Goal: Register for event/course

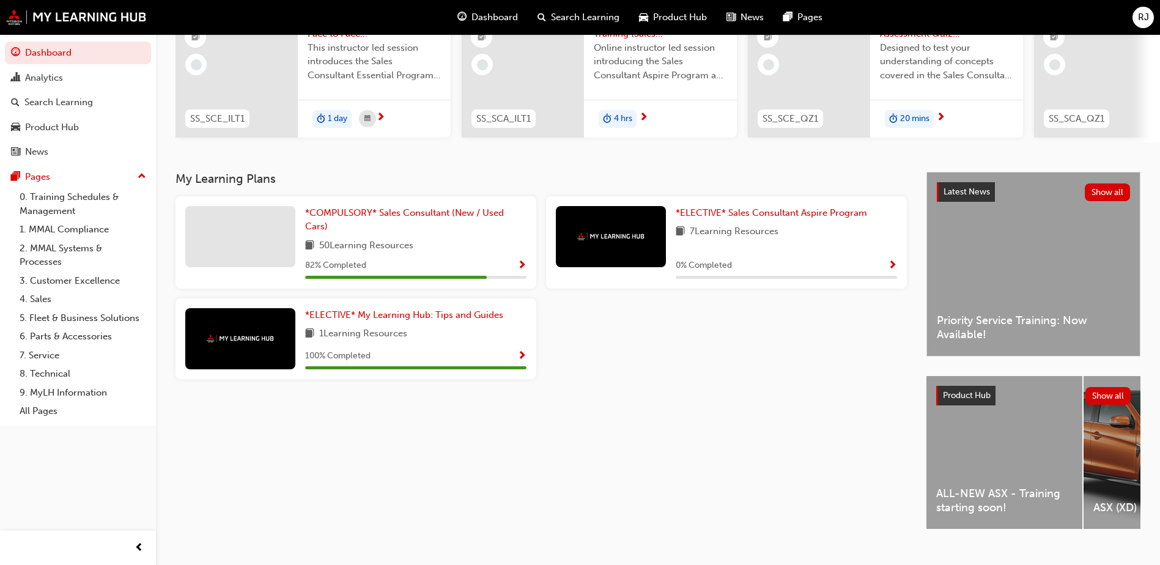
scroll to position [166, 0]
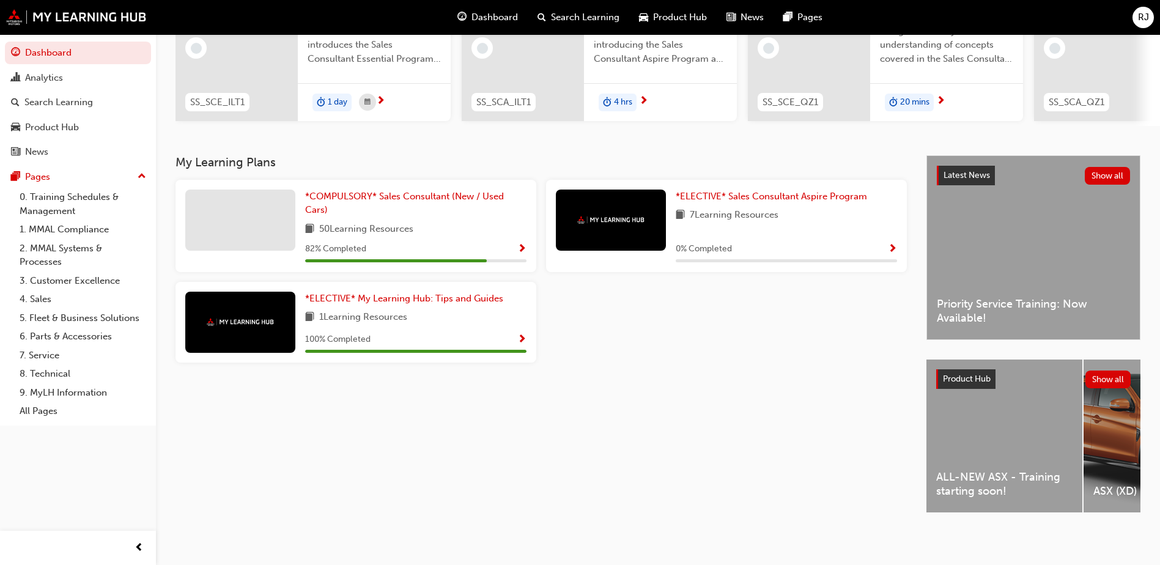
click at [995, 434] on div "ALL-NEW ASX - Training starting soon!" at bounding box center [1005, 436] width 156 height 153
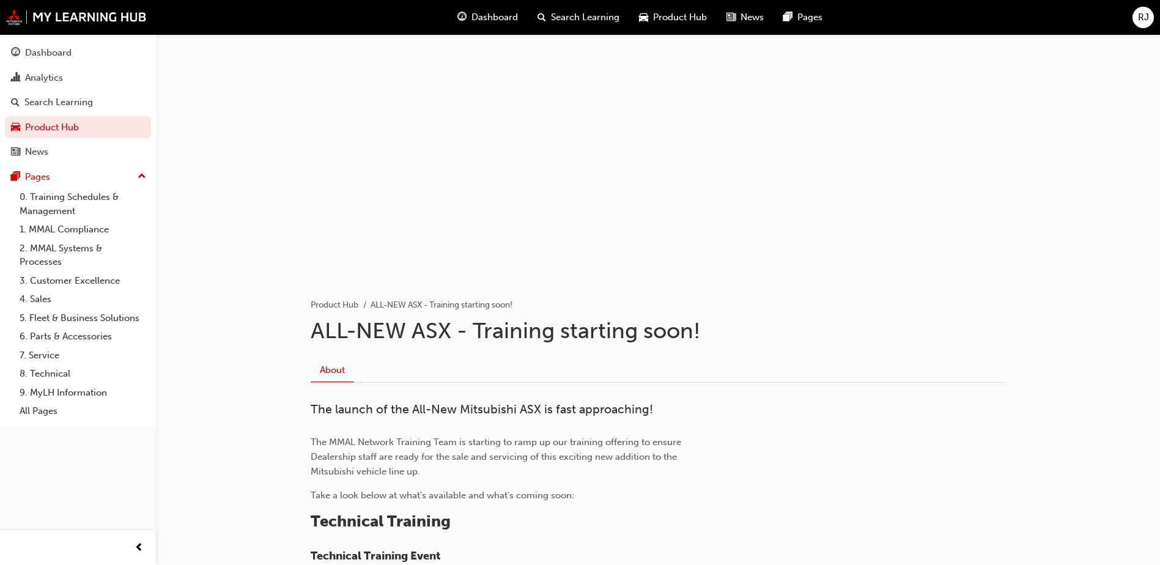
drag, startPoint x: 886, startPoint y: 368, endPoint x: 867, endPoint y: 295, distance: 75.4
click at [651, 24] on div "Product Hub" at bounding box center [672, 17] width 87 height 25
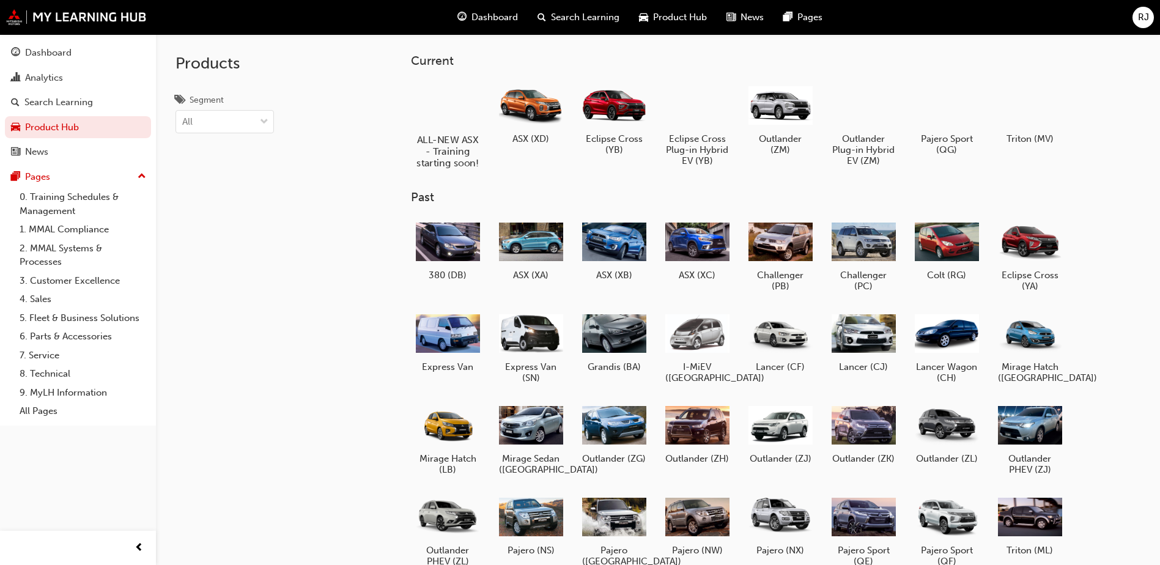
click at [447, 111] on div at bounding box center [448, 104] width 68 height 49
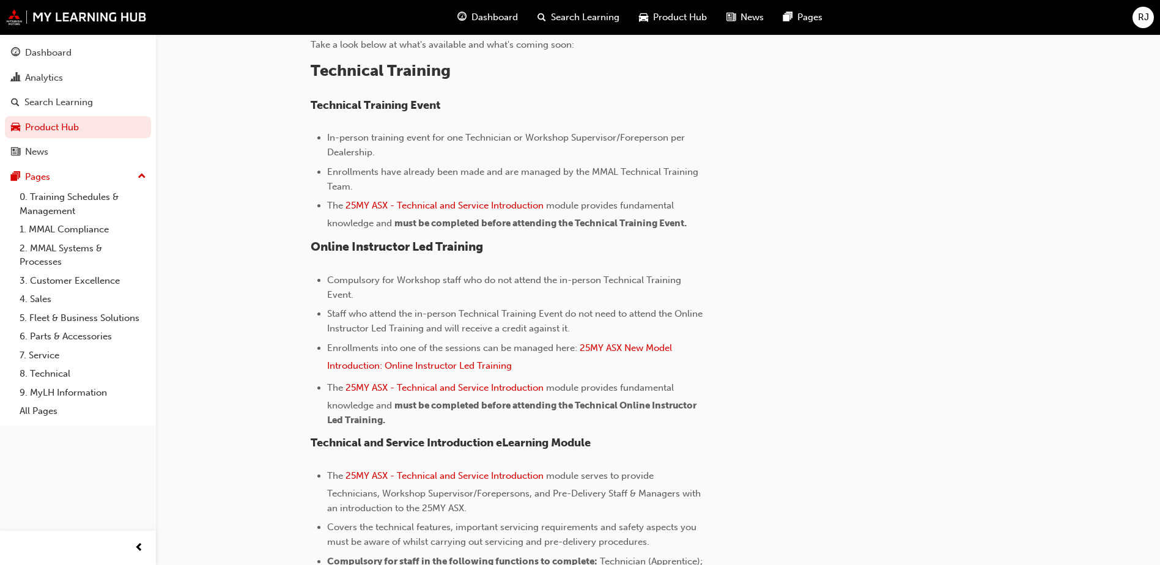
scroll to position [489, 0]
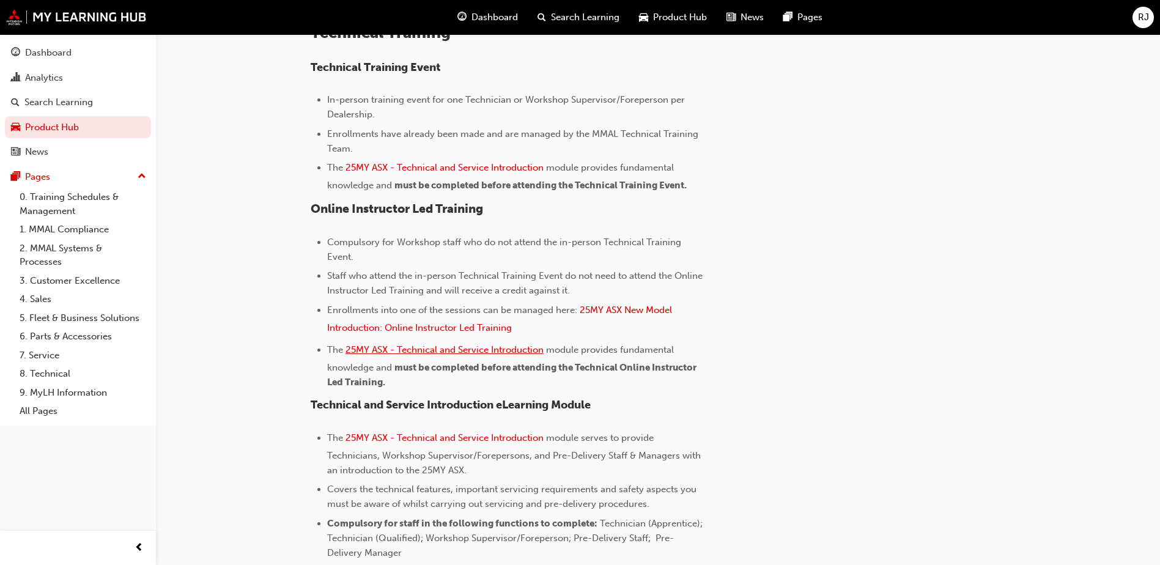
click at [481, 349] on span "25MY ASX - Technical and Service Introduction" at bounding box center [445, 349] width 198 height 11
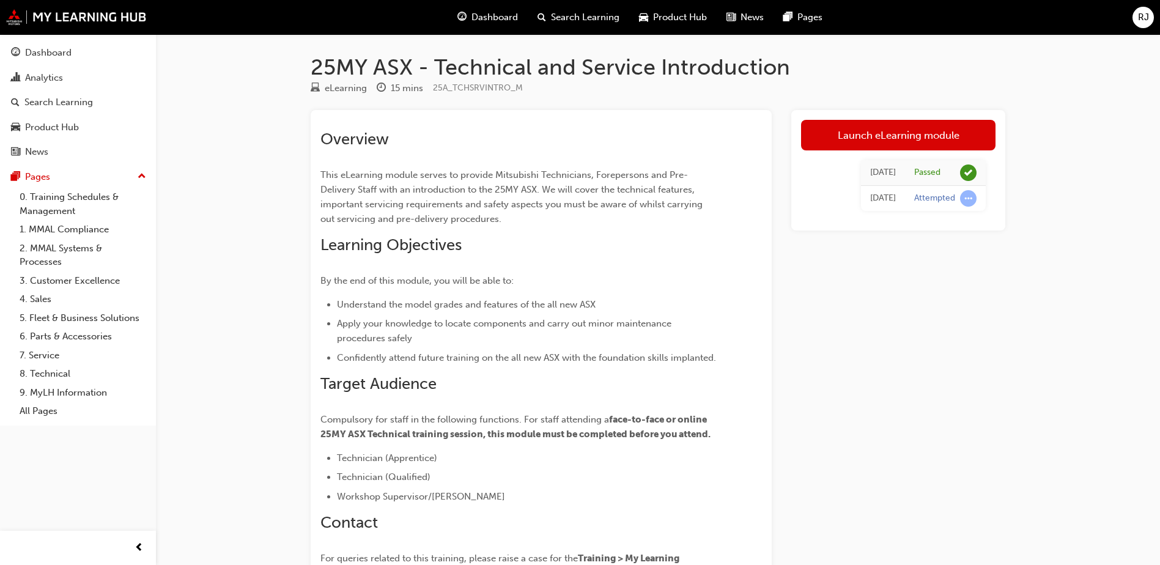
click at [459, 25] on div "Dashboard" at bounding box center [488, 17] width 80 height 25
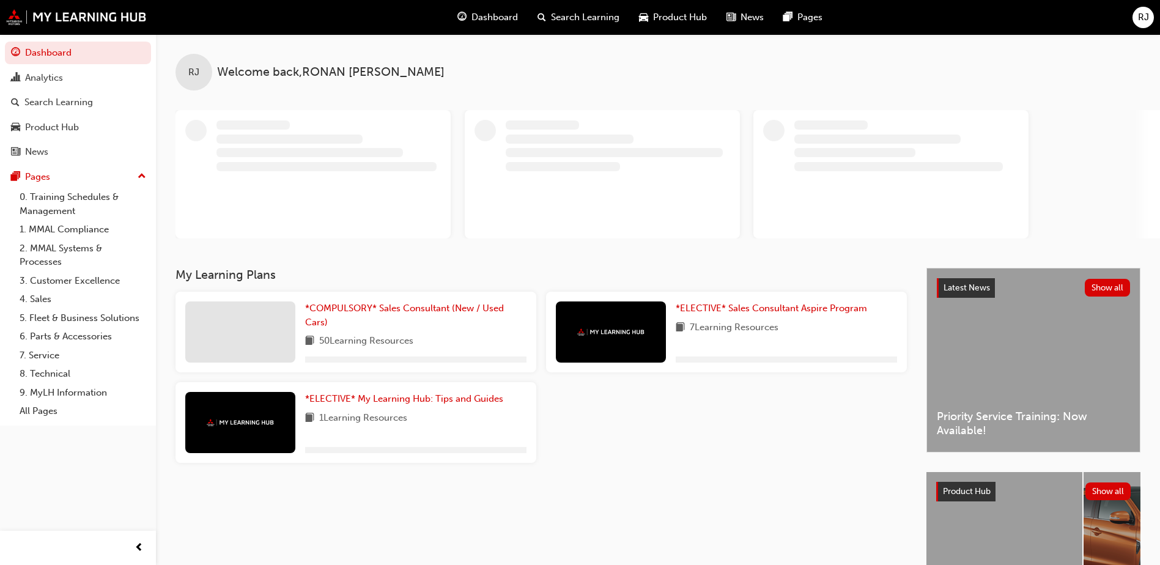
drag, startPoint x: 412, startPoint y: 100, endPoint x: 379, endPoint y: 130, distance: 44.2
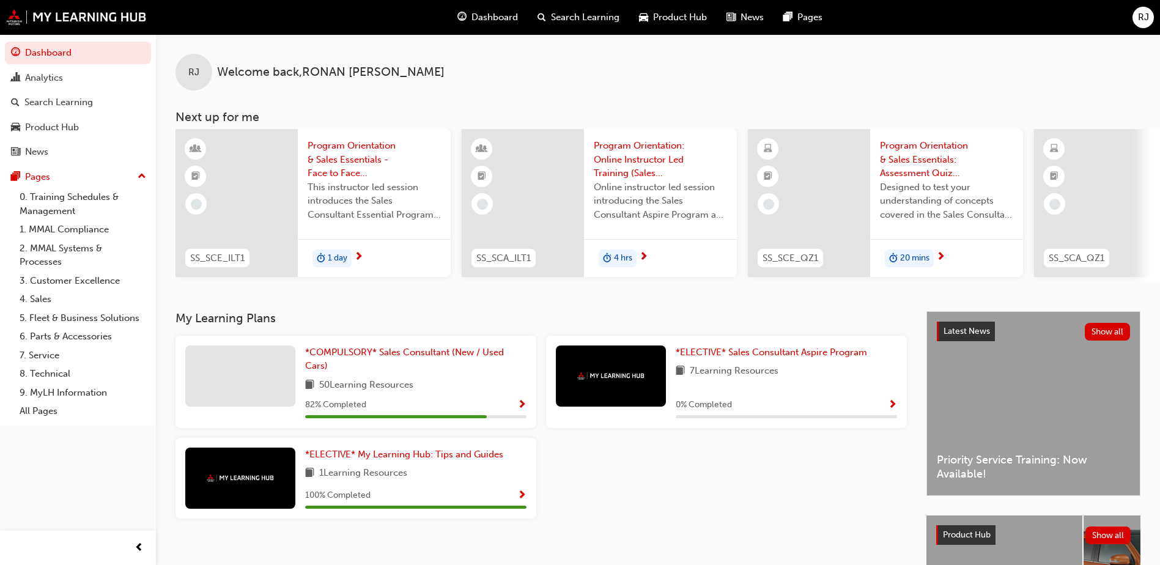
drag, startPoint x: 379, startPoint y: 130, endPoint x: 184, endPoint y: 251, distance: 229.5
click at [184, 251] on div "SS_SCE_ILT1" at bounding box center [218, 258] width 84 height 39
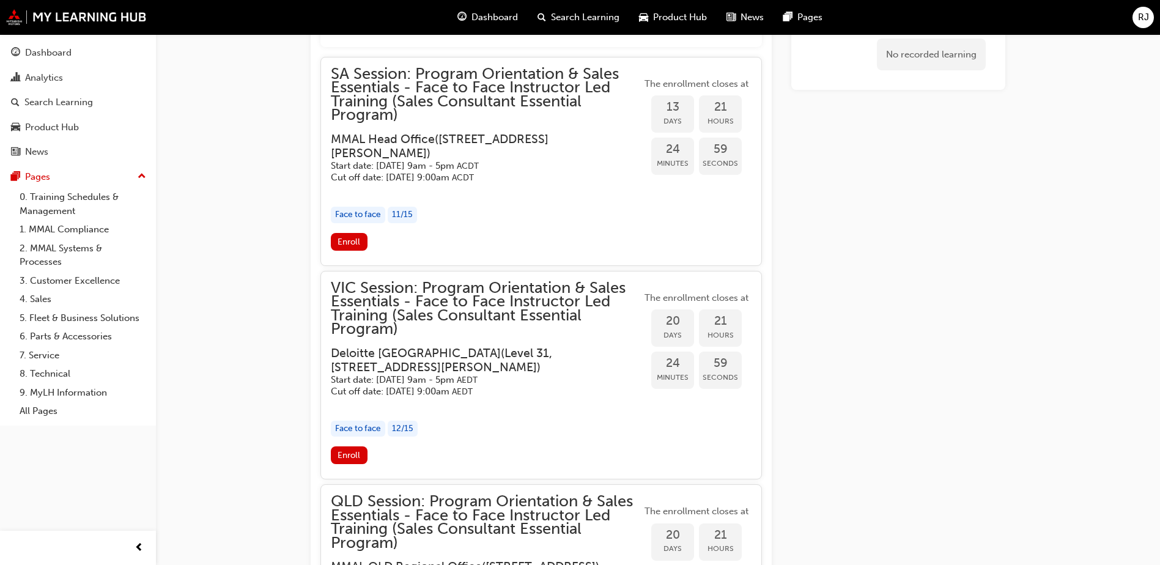
scroll to position [1371, 0]
